Goal: Find specific page/section: Find specific page/section

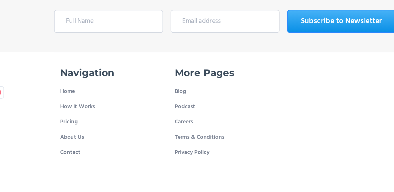
scroll to position [1982, 0]
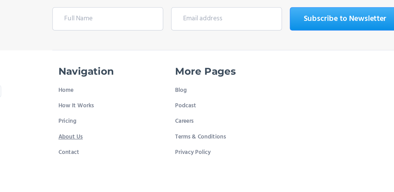
click at [102, 135] on link "About Us" at bounding box center [105, 139] width 14 height 9
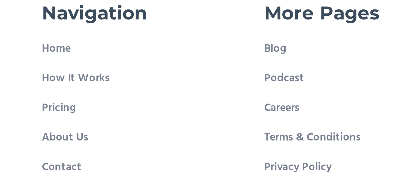
scroll to position [1267, 0]
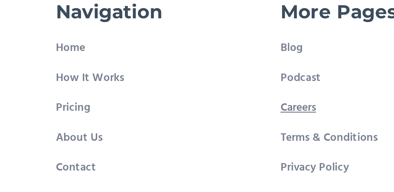
click at [173, 128] on link "Careers" at bounding box center [172, 127] width 11 height 9
